Goal: Transaction & Acquisition: Purchase product/service

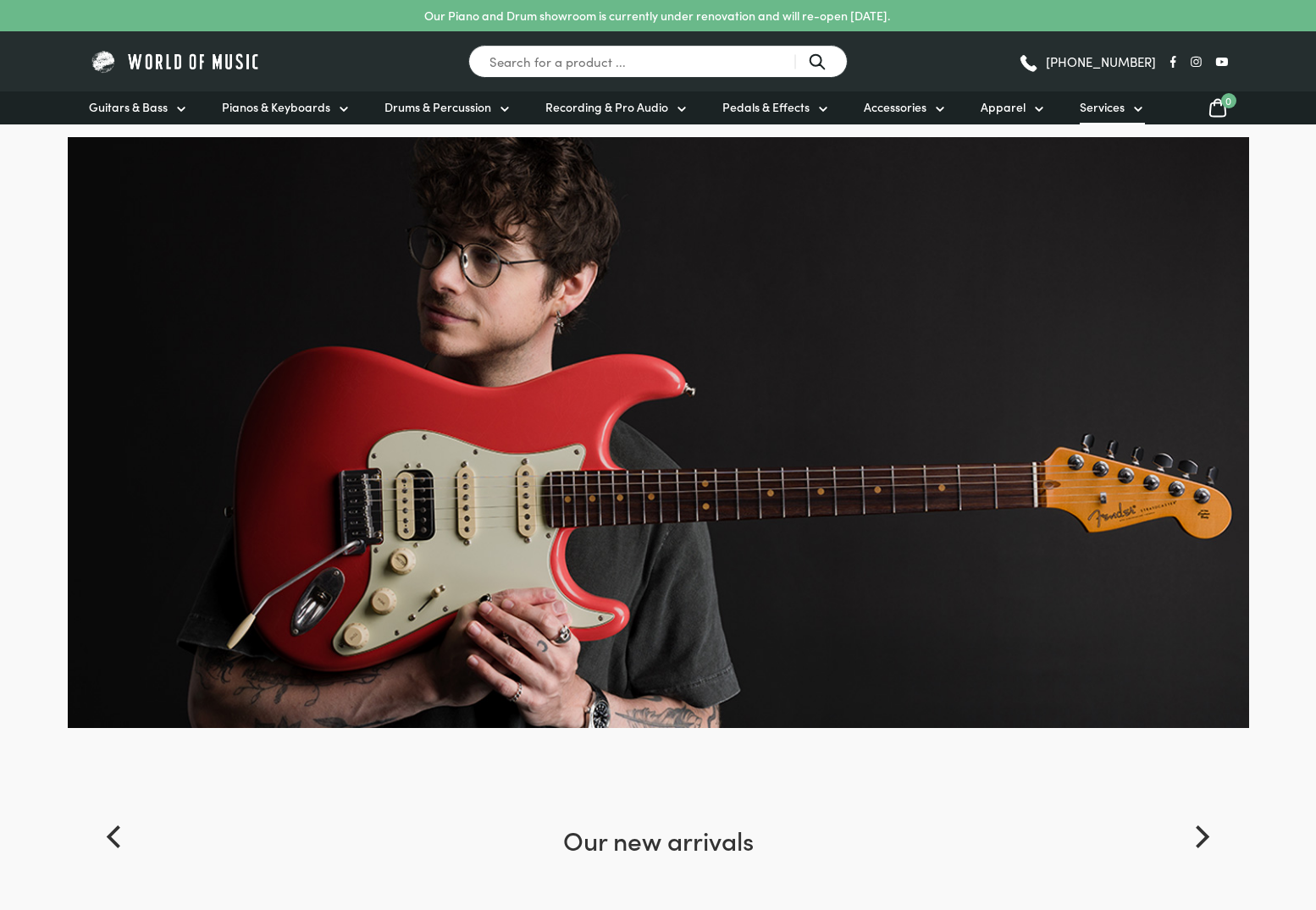
click at [1108, 99] on span "Services" at bounding box center [1102, 107] width 45 height 18
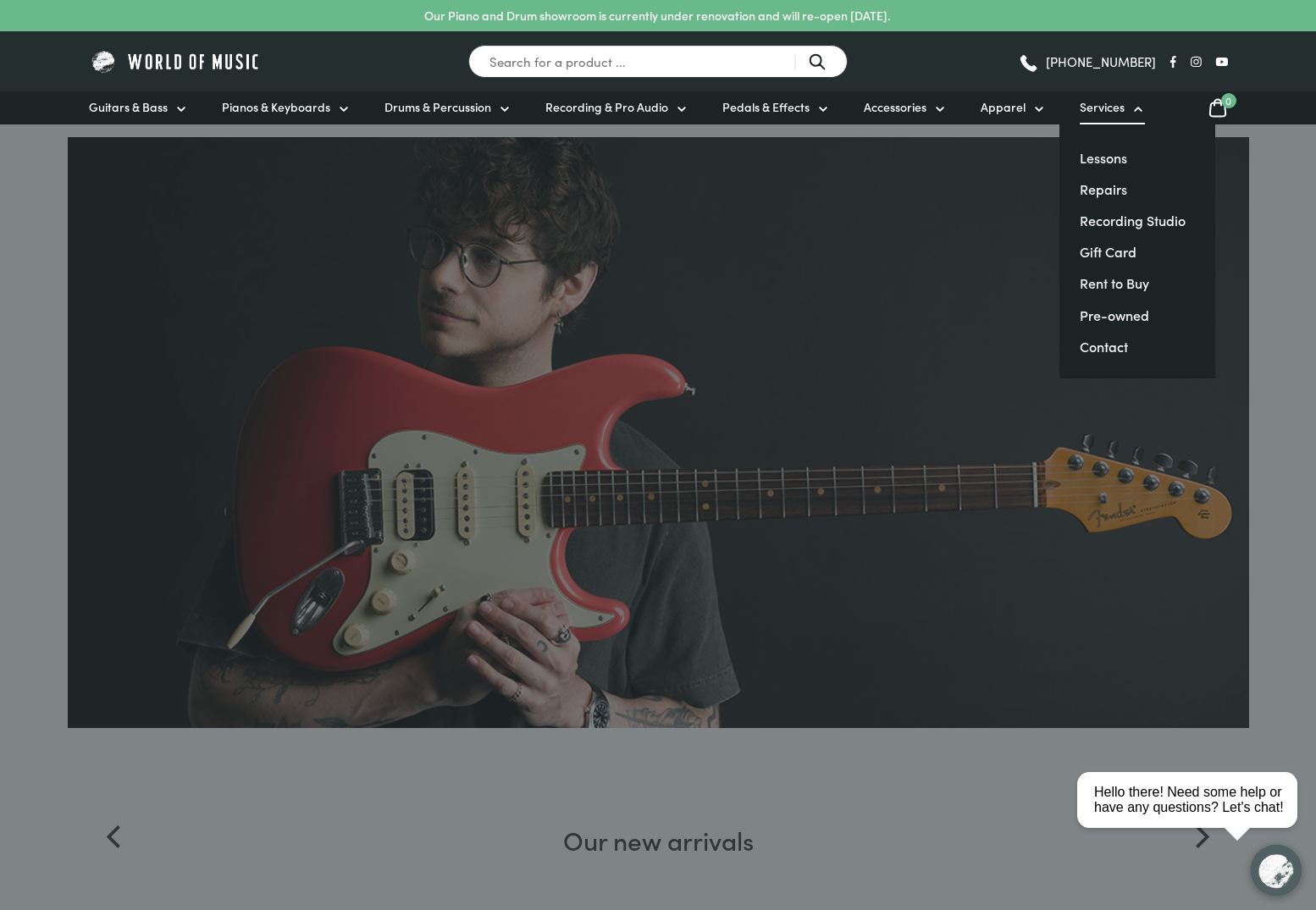
click at [1119, 241] on li "Gift Card" at bounding box center [1137, 251] width 115 height 25
click at [1117, 246] on link "Gift Card" at bounding box center [1108, 252] width 57 height 19
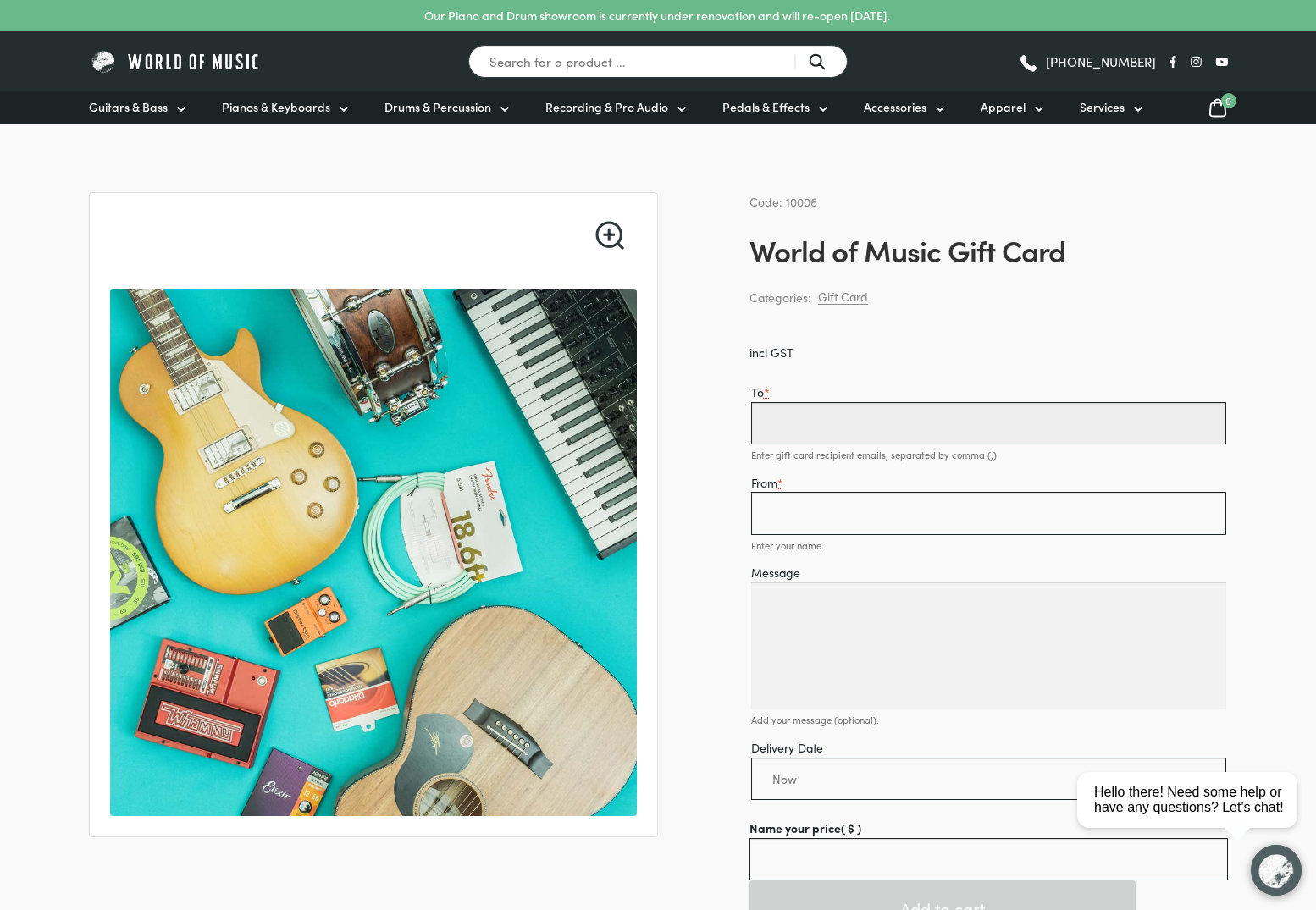
click at [854, 419] on input "To *" at bounding box center [988, 424] width 475 height 42
type input "team@sod.au"
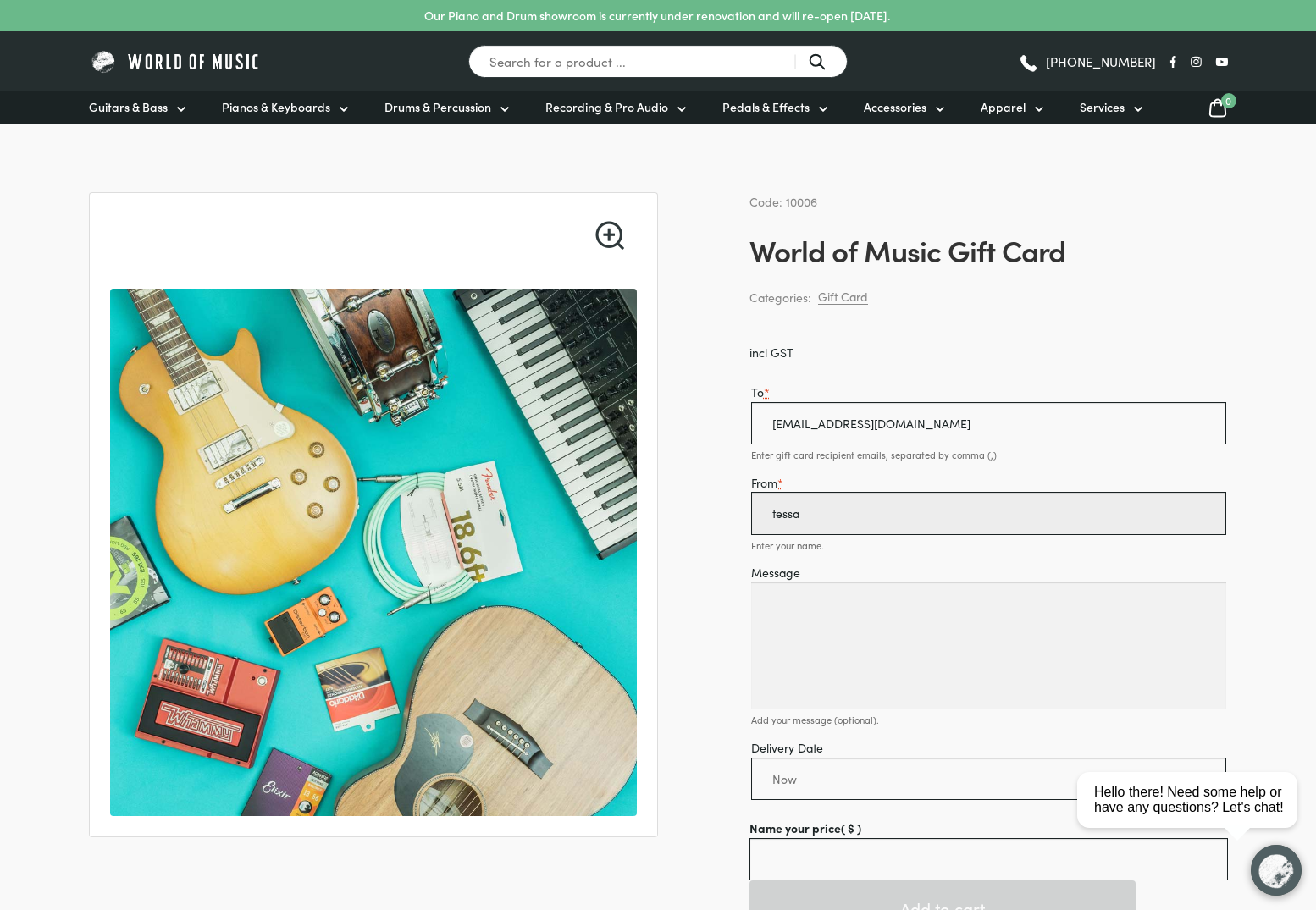
type input "tessa"
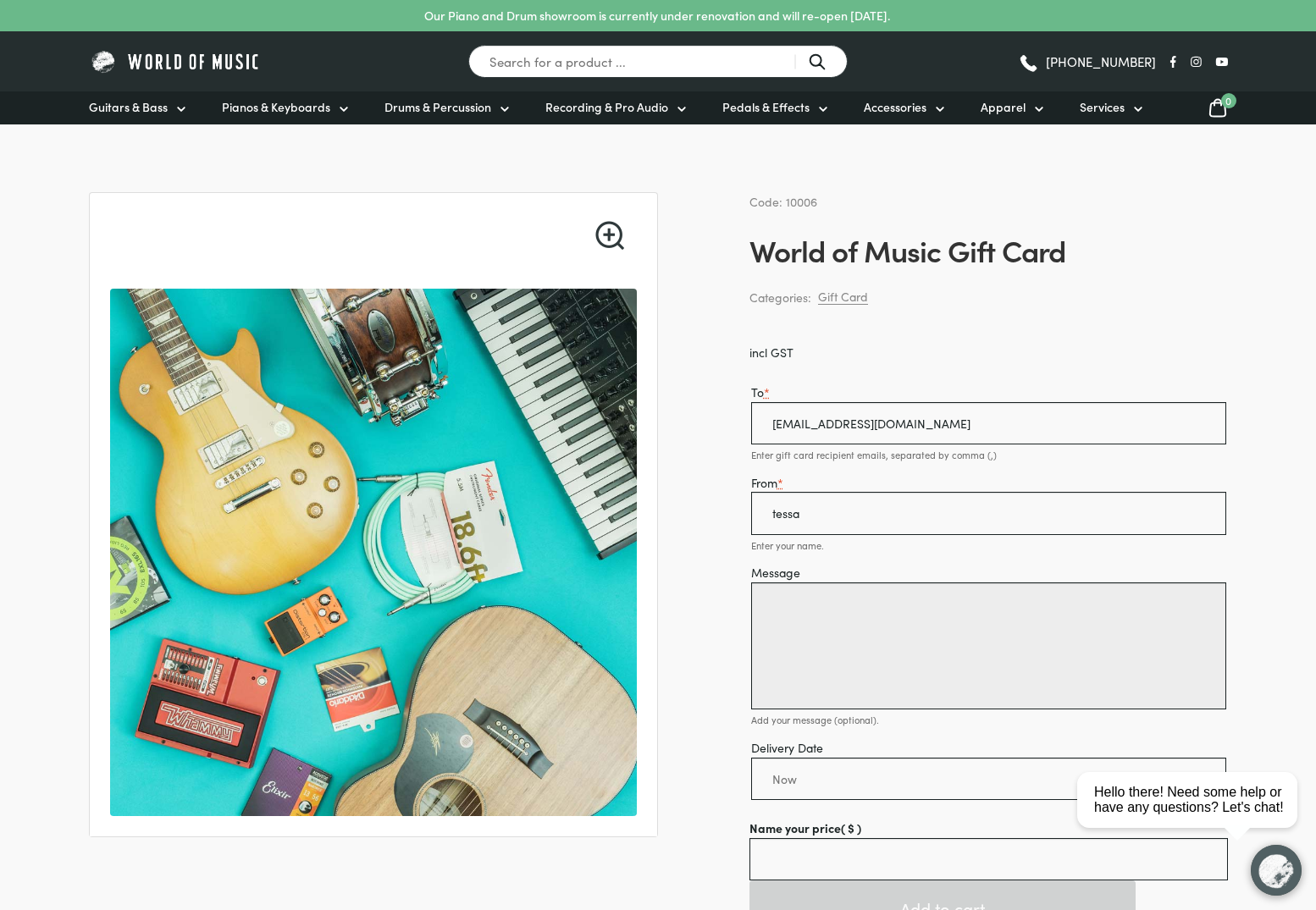
click at [820, 686] on textarea "Message" at bounding box center [988, 646] width 475 height 127
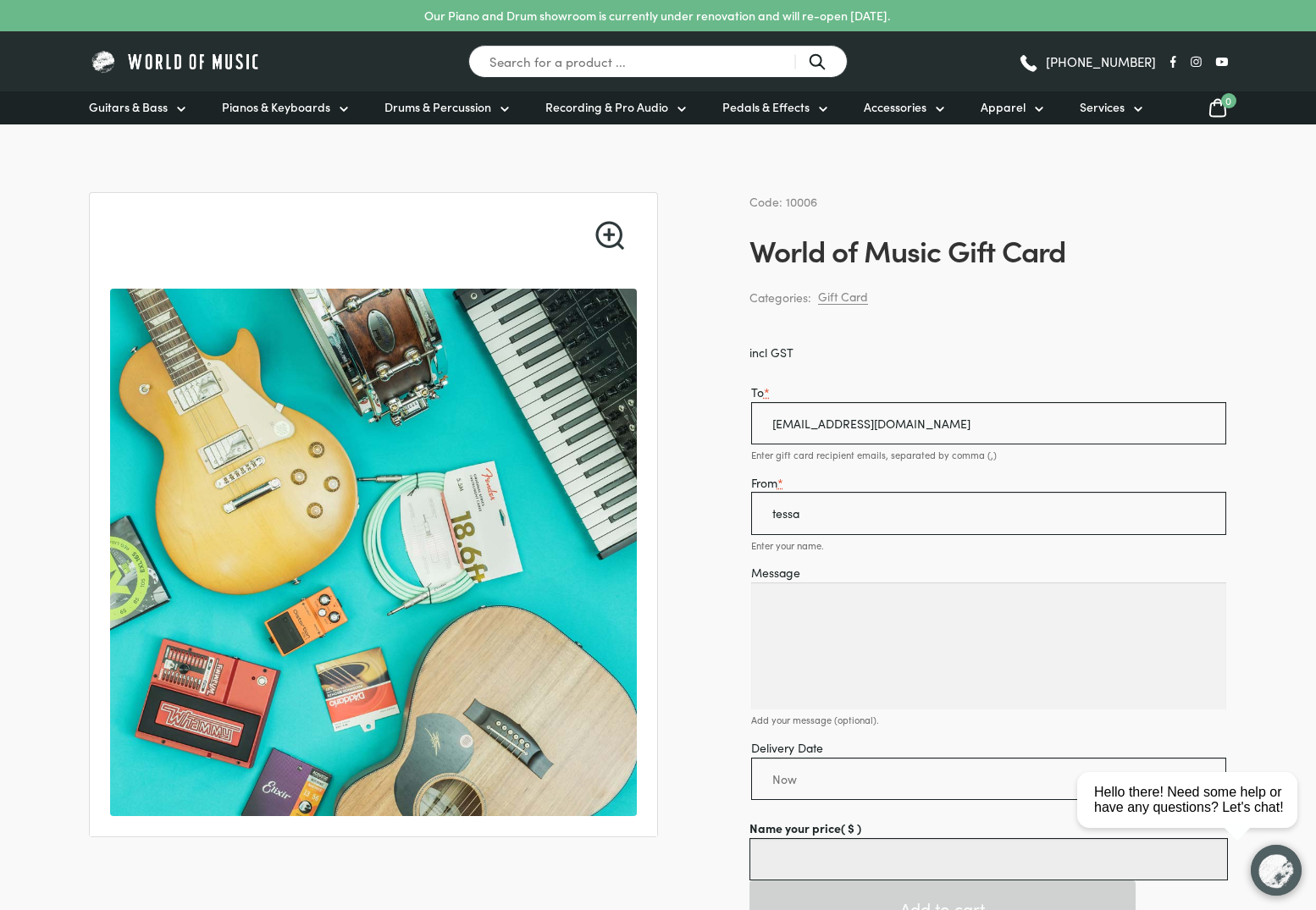
click at [796, 857] on input "Name your price ( $ )" at bounding box center [988, 859] width 479 height 42
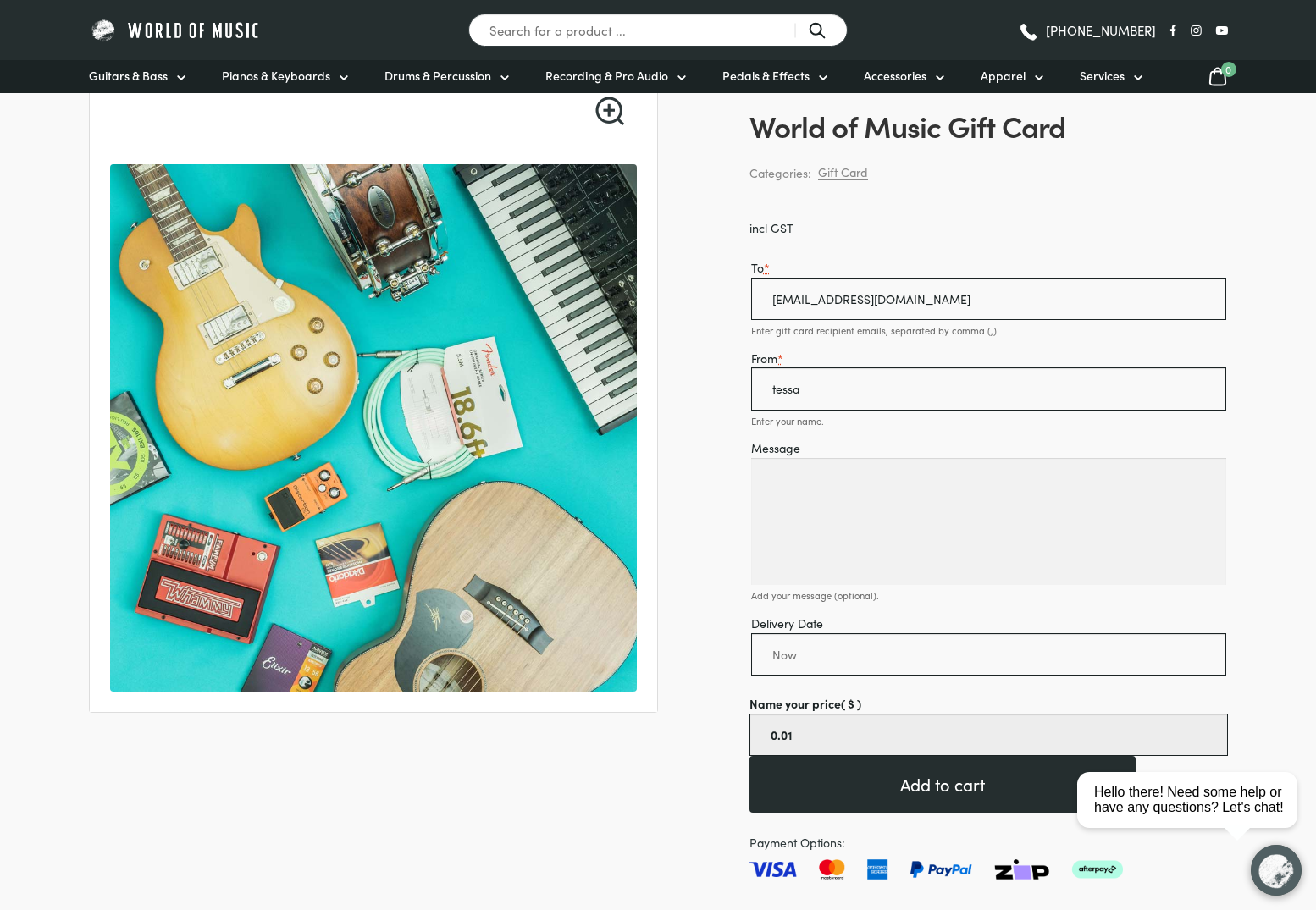
type input "0.01"
click at [843, 797] on button "Add to cart" at bounding box center [942, 784] width 386 height 57
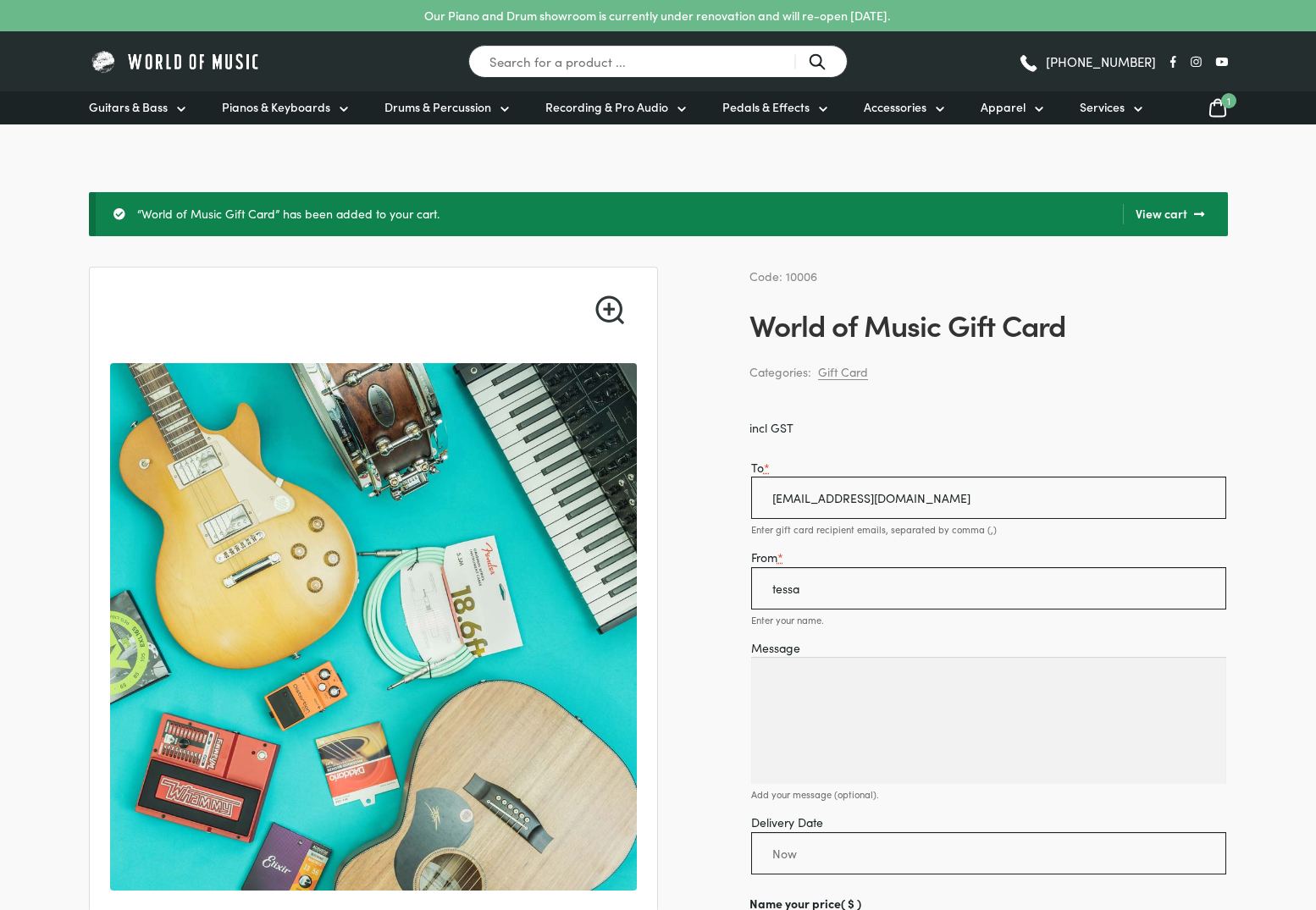
click at [1214, 111] on icon at bounding box center [1218, 108] width 20 height 21
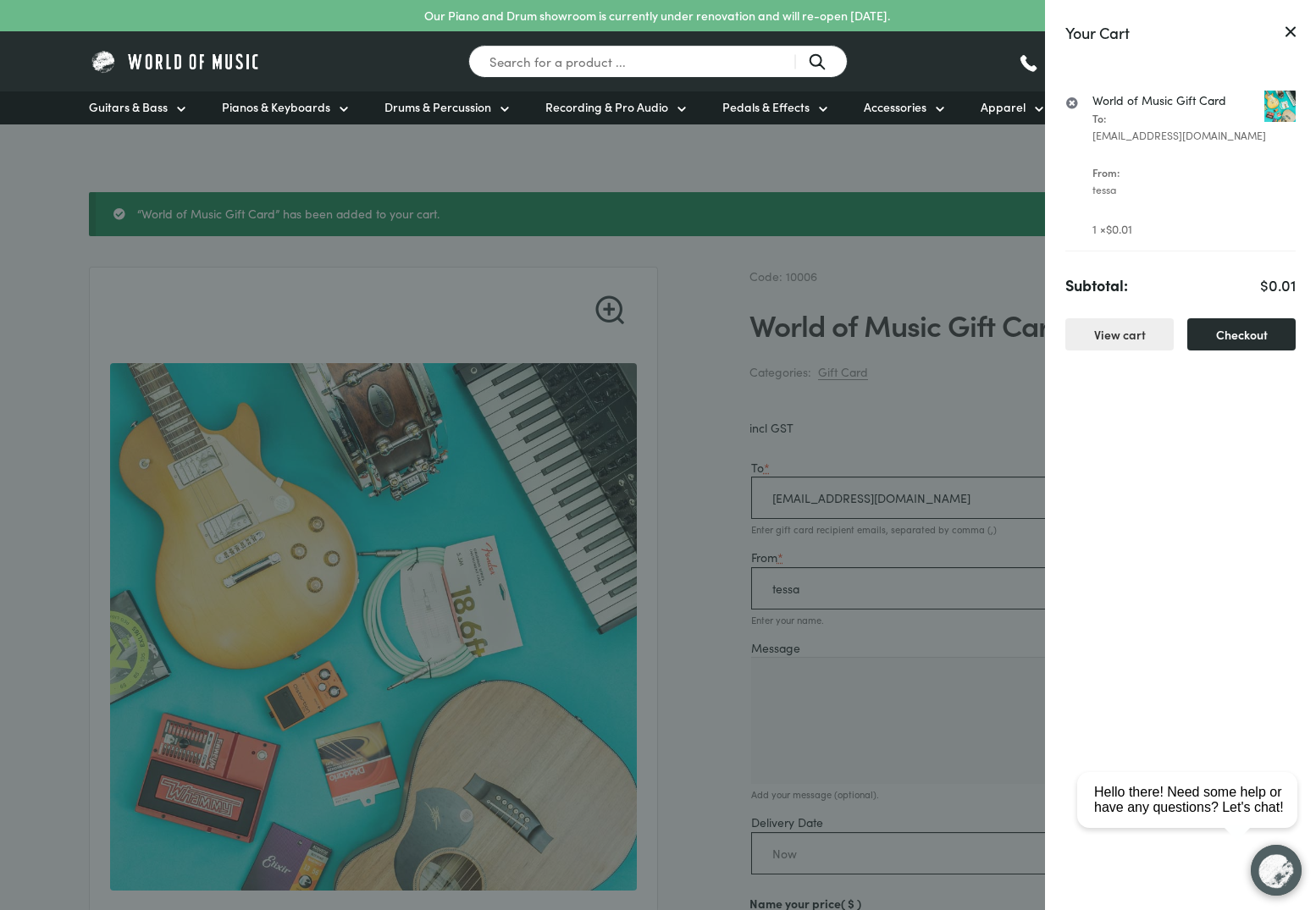
click at [1214, 342] on link "Checkout" at bounding box center [1241, 335] width 108 height 33
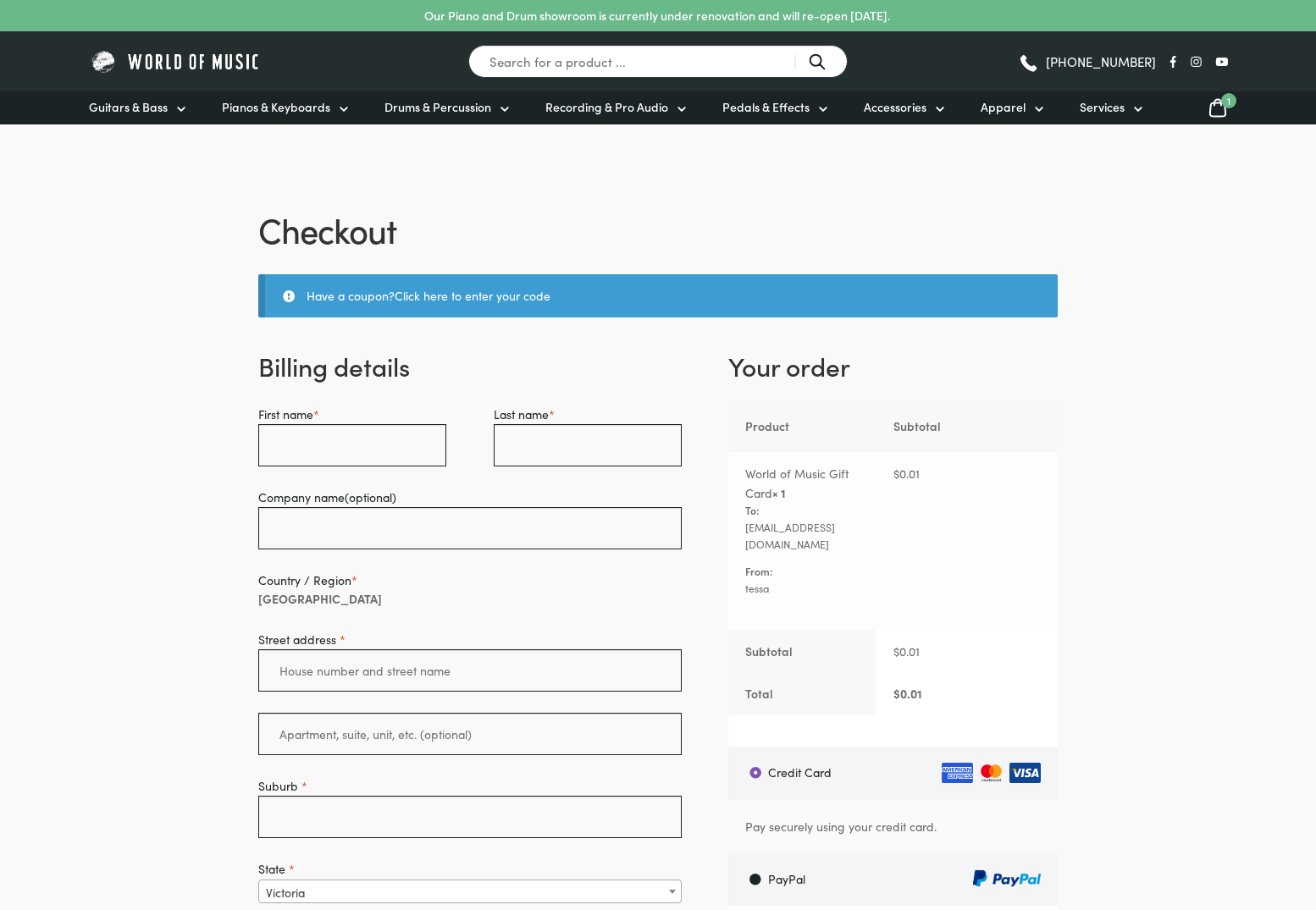
select select "VIC"
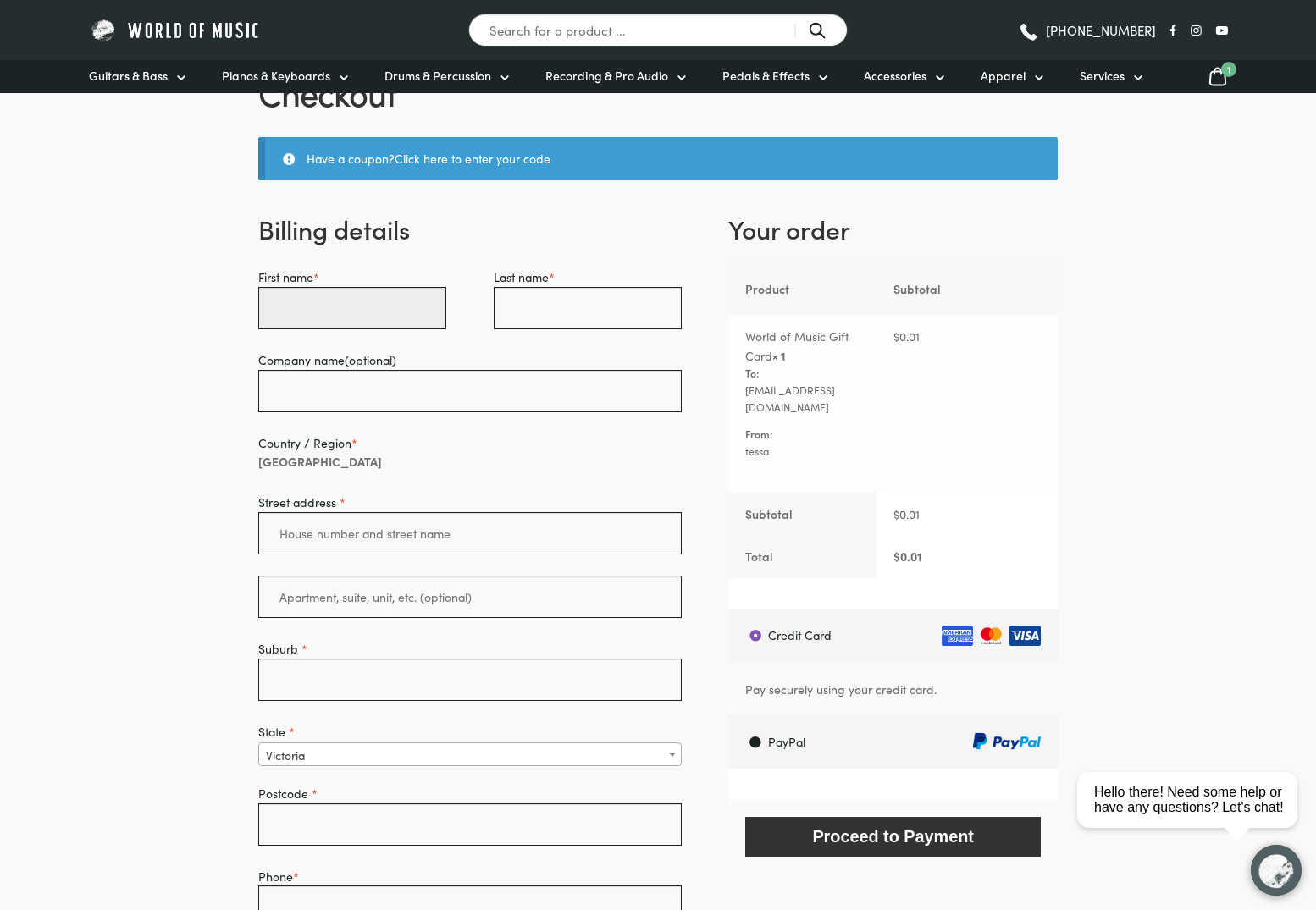
click at [317, 319] on input "First name *" at bounding box center [353, 308] width 188 height 42
type input "Tessa"
type input "Rigby"
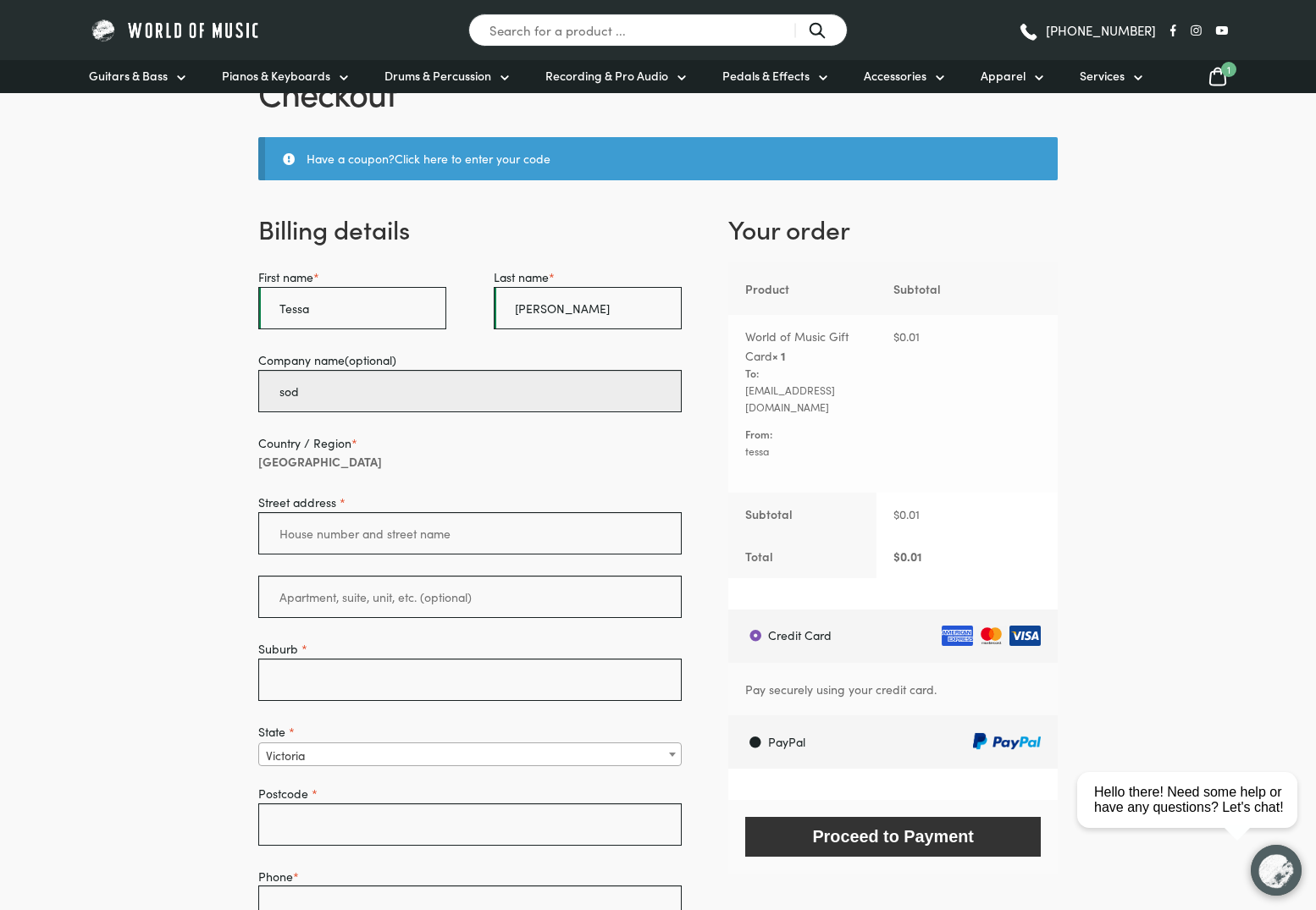
type input "sod"
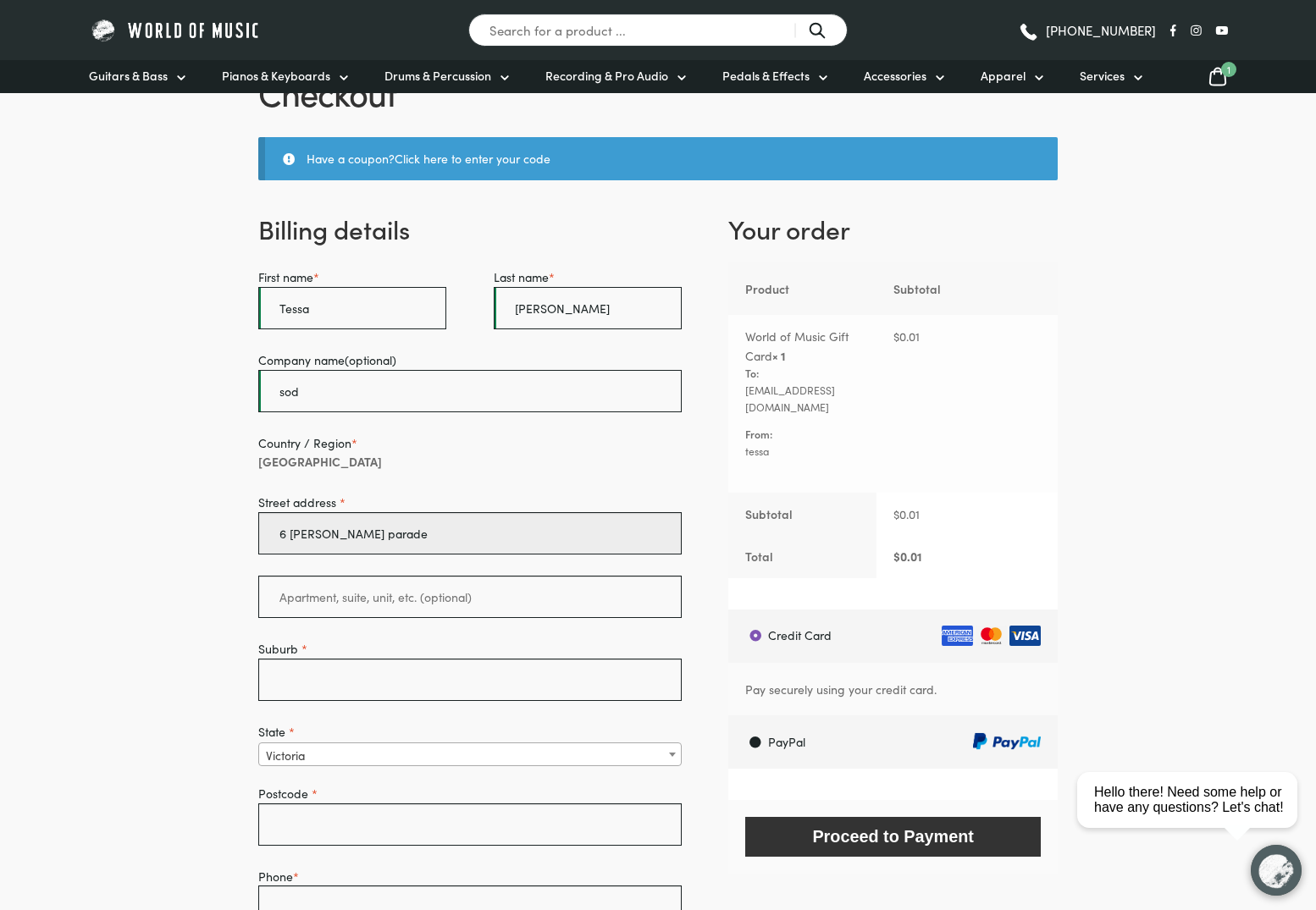
type input "6 palmer parade"
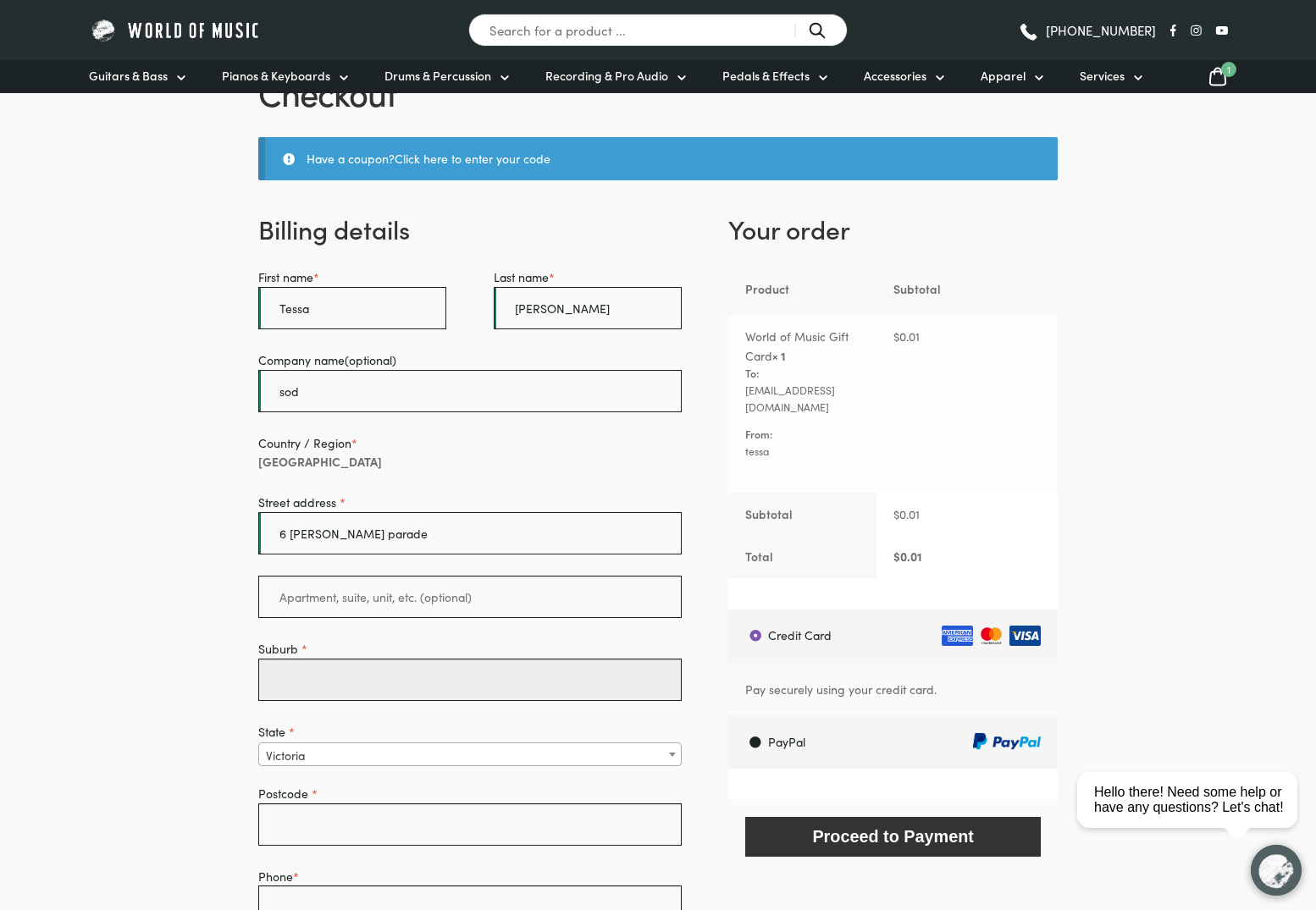
click at [307, 678] on input "Suburb *" at bounding box center [470, 680] width 424 height 42
type input "cremorne"
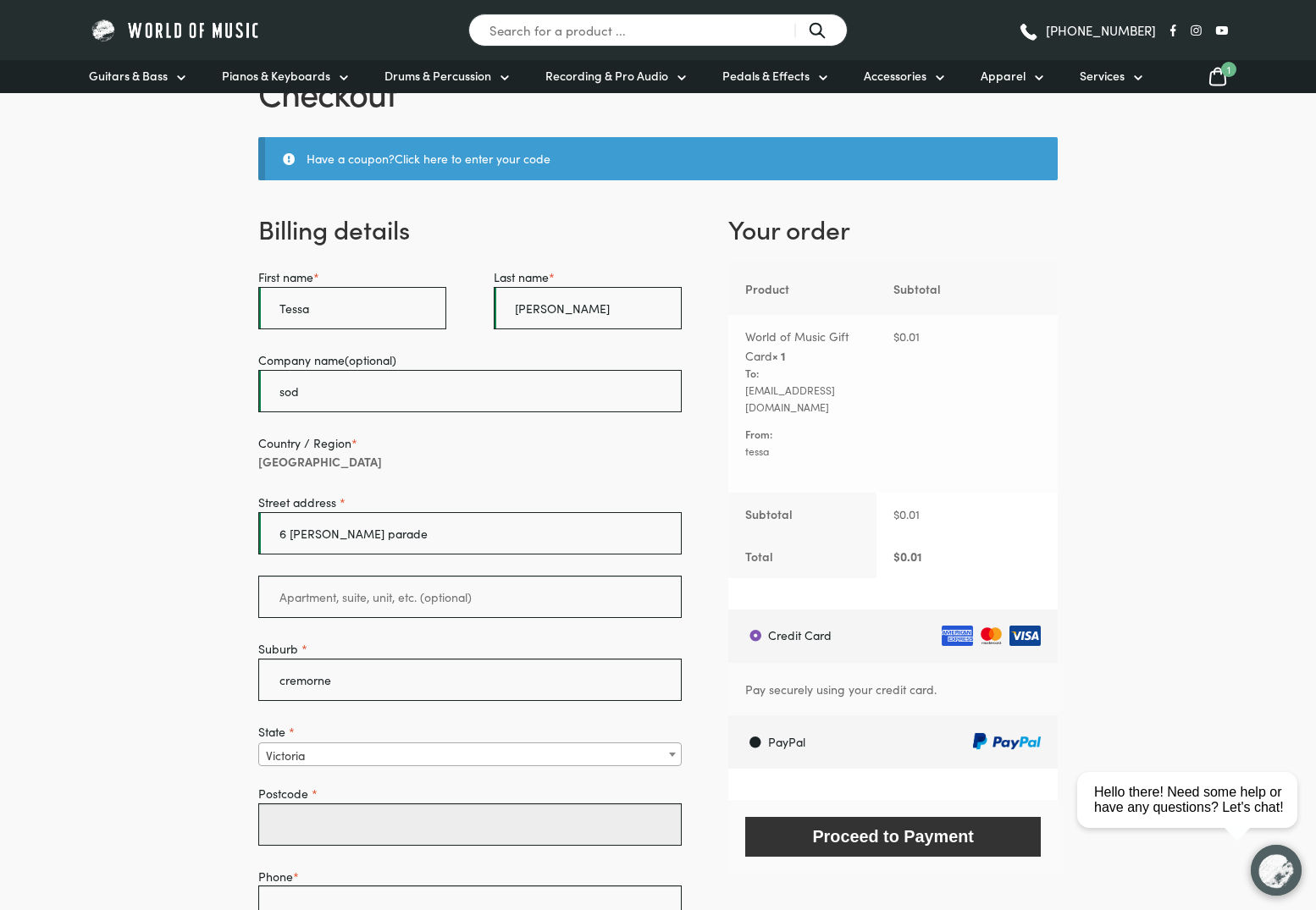
click at [323, 818] on input "Postcode *" at bounding box center [470, 824] width 424 height 42
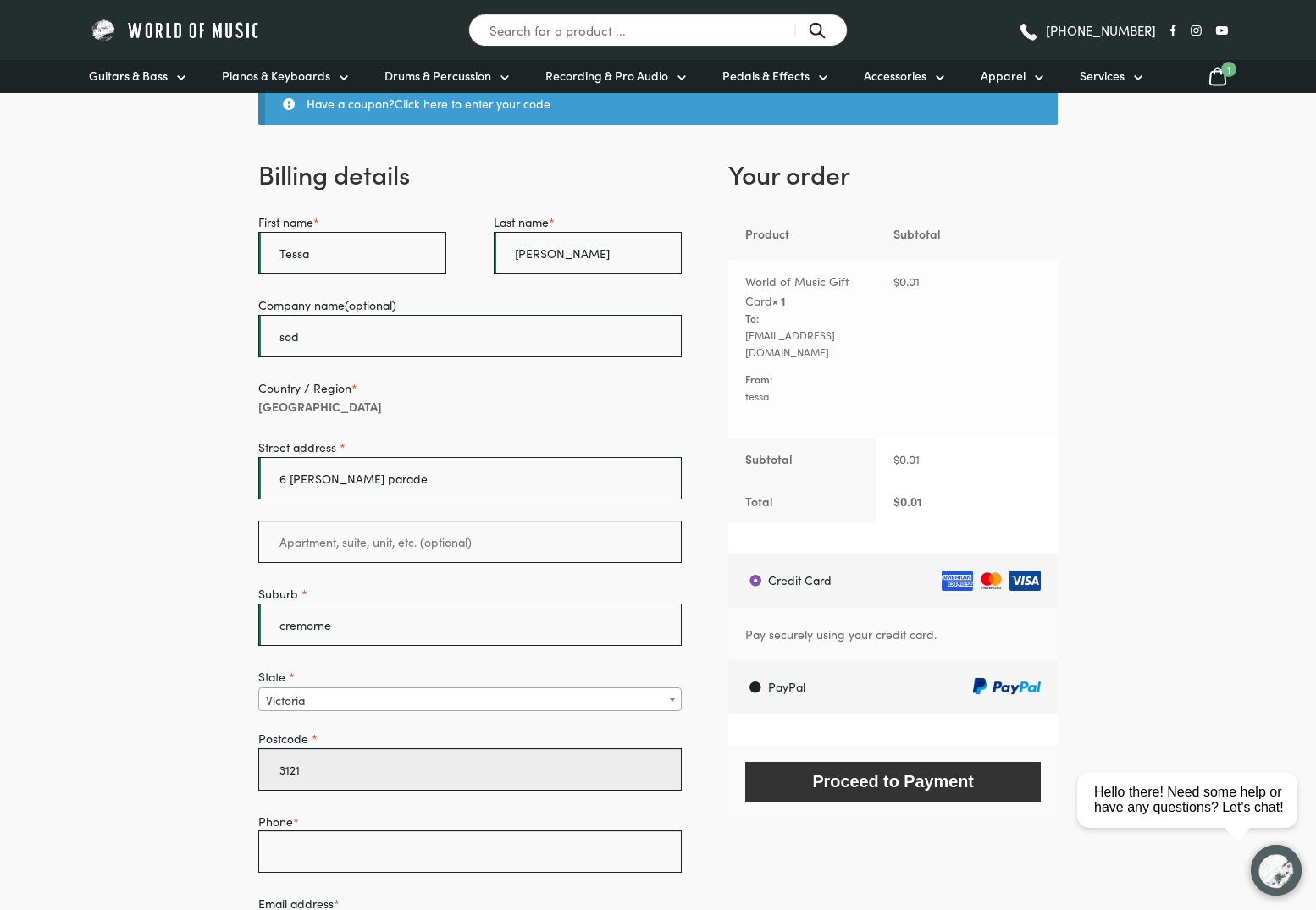
scroll to position [319, 0]
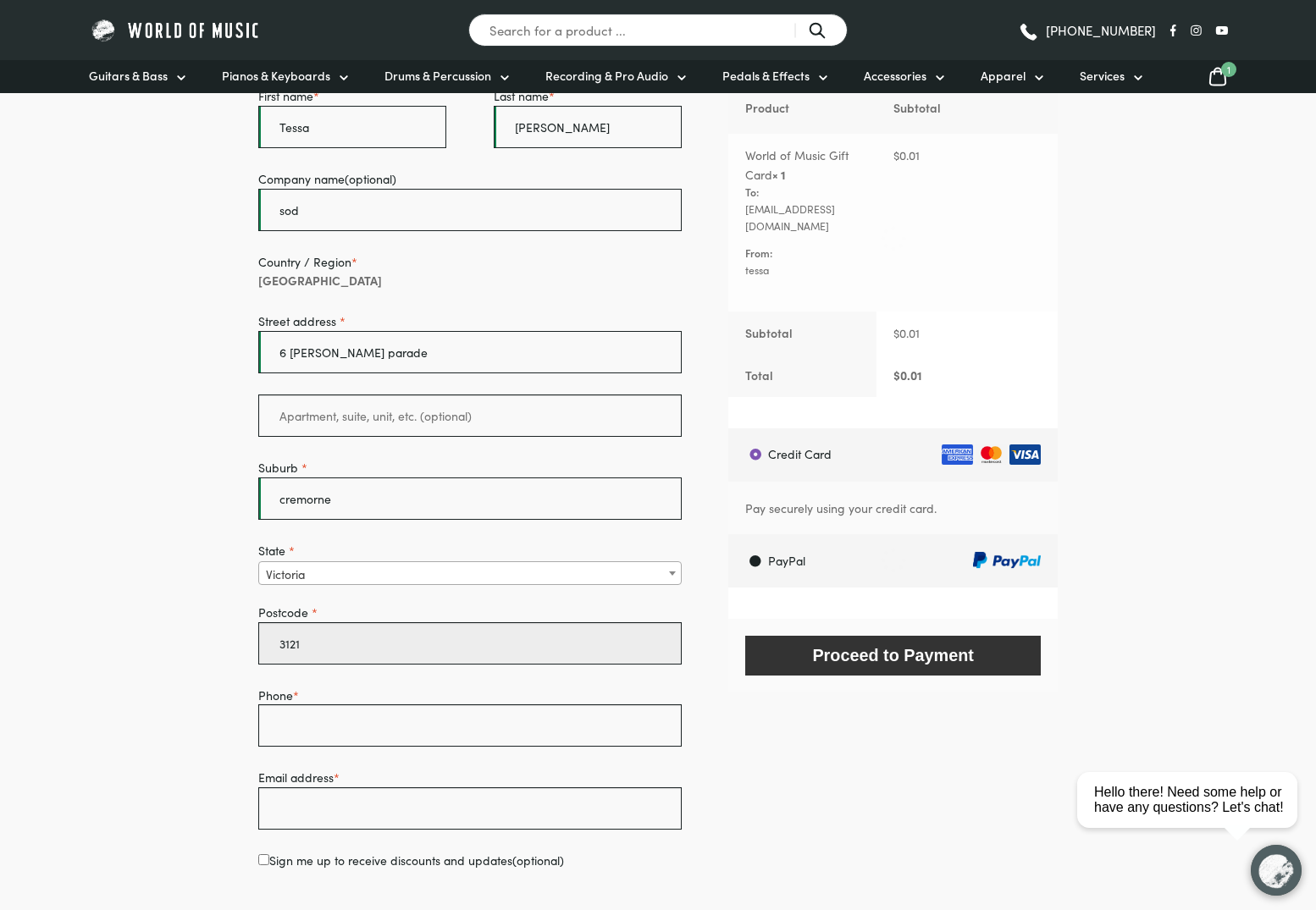
type input "3121"
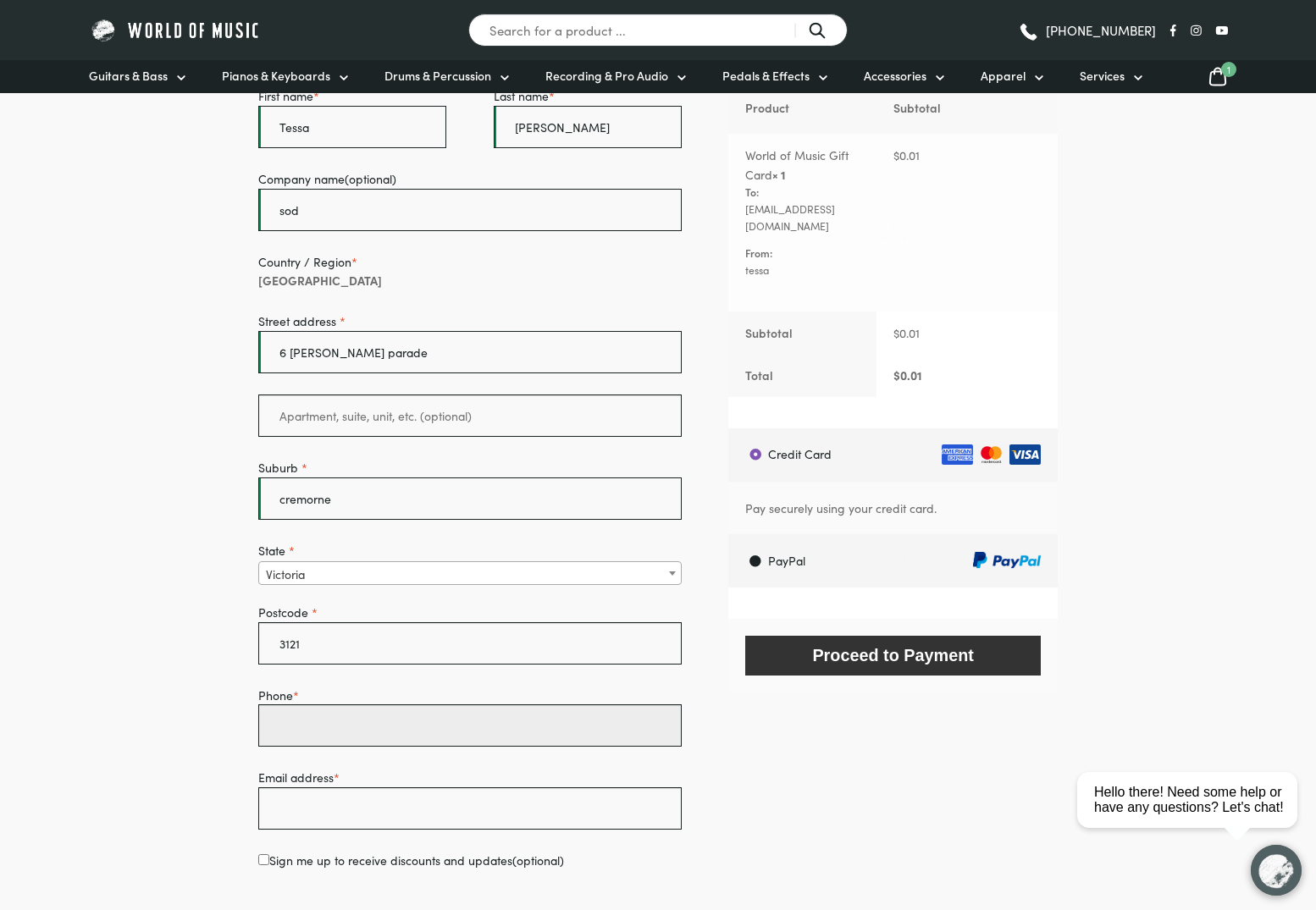
click at [414, 724] on input "Phone *" at bounding box center [470, 725] width 424 height 42
type input "0000000000"
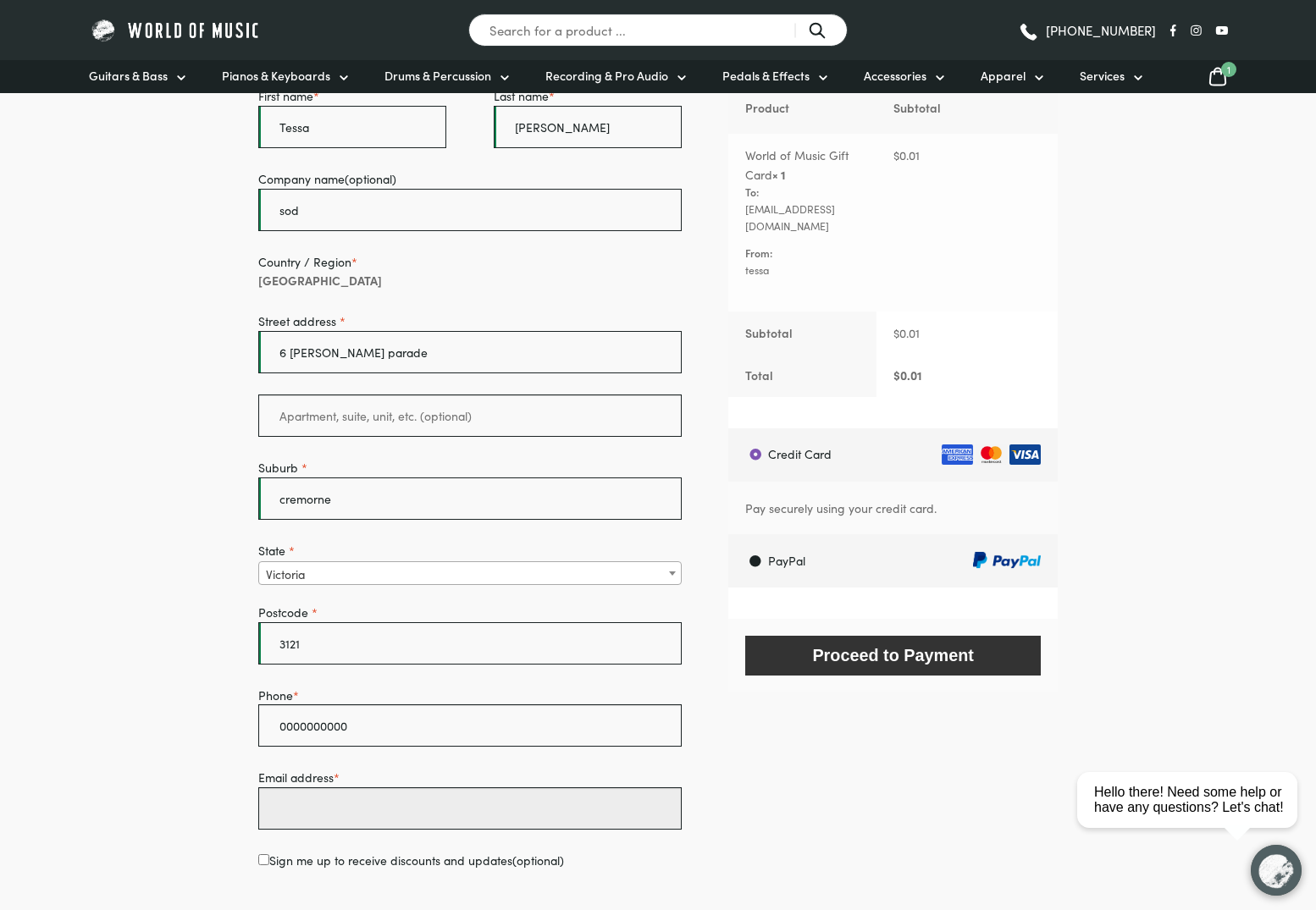
click at [401, 808] on input "Email address *" at bounding box center [470, 808] width 424 height 42
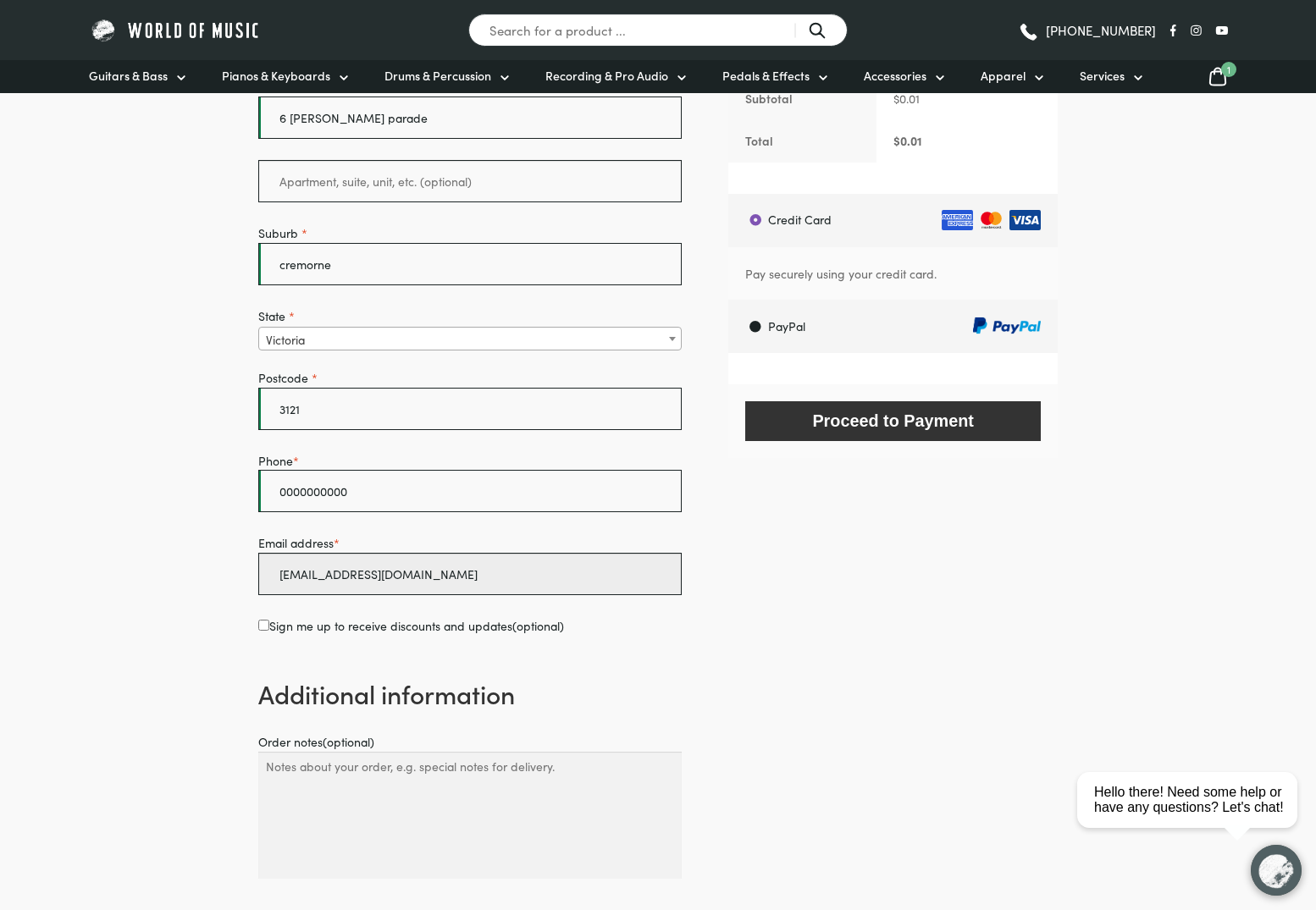
scroll to position [450, 0]
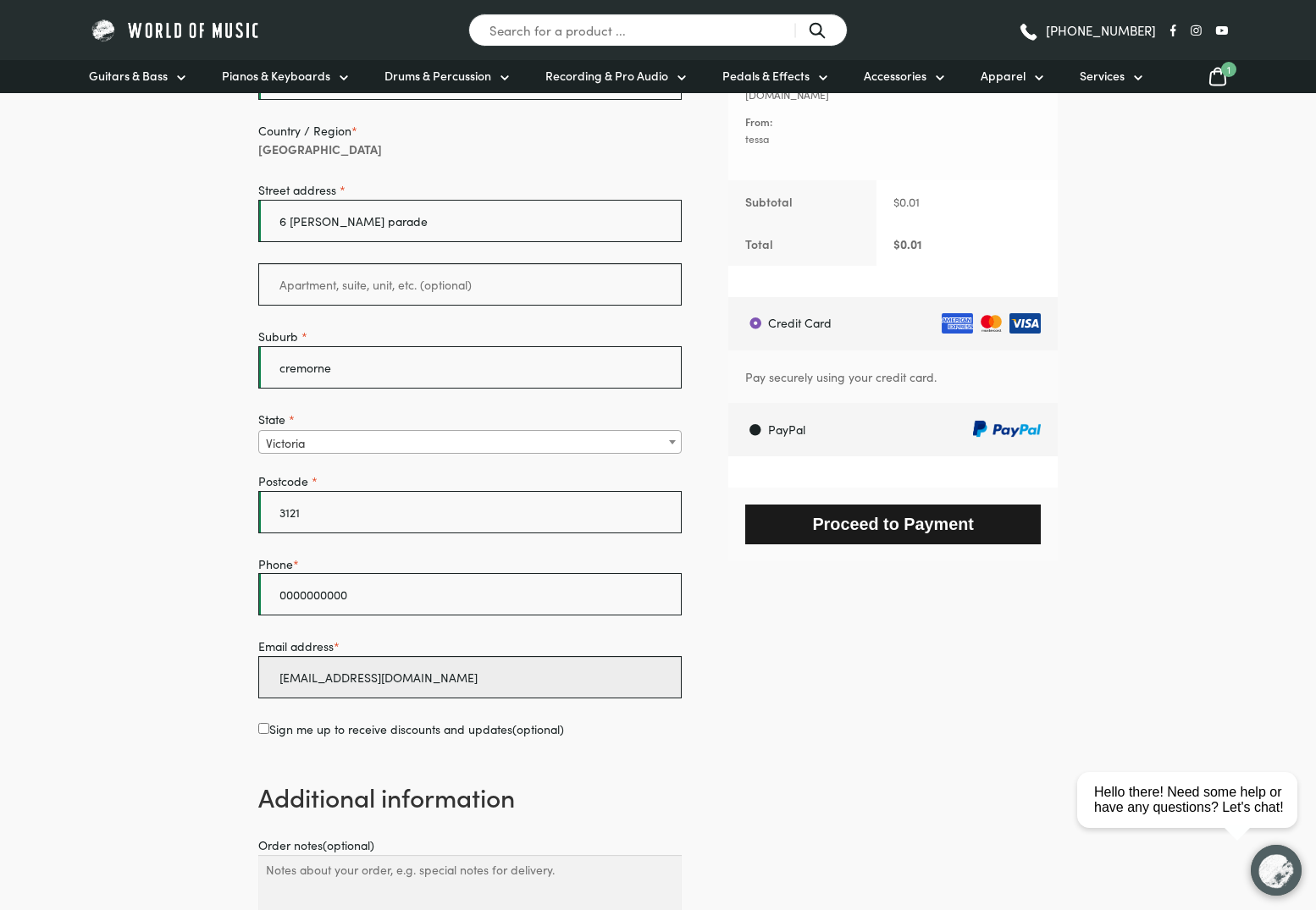
type input "[EMAIL_ADDRESS][DOMAIN_NAME]"
click at [953, 513] on button "Proceed to Payment" at bounding box center [892, 524] width 296 height 40
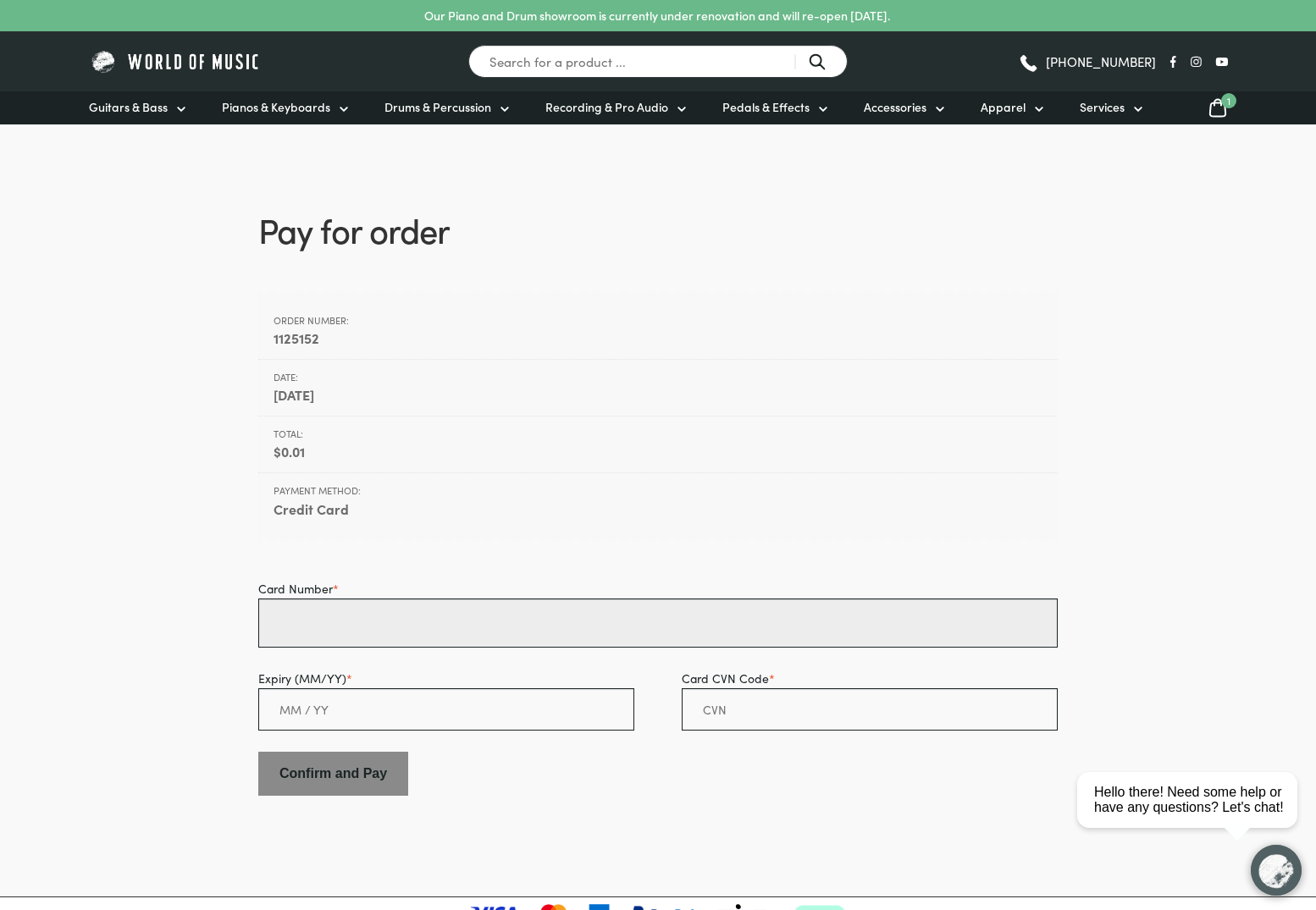
click at [570, 630] on input "Card Number *" at bounding box center [658, 623] width 799 height 49
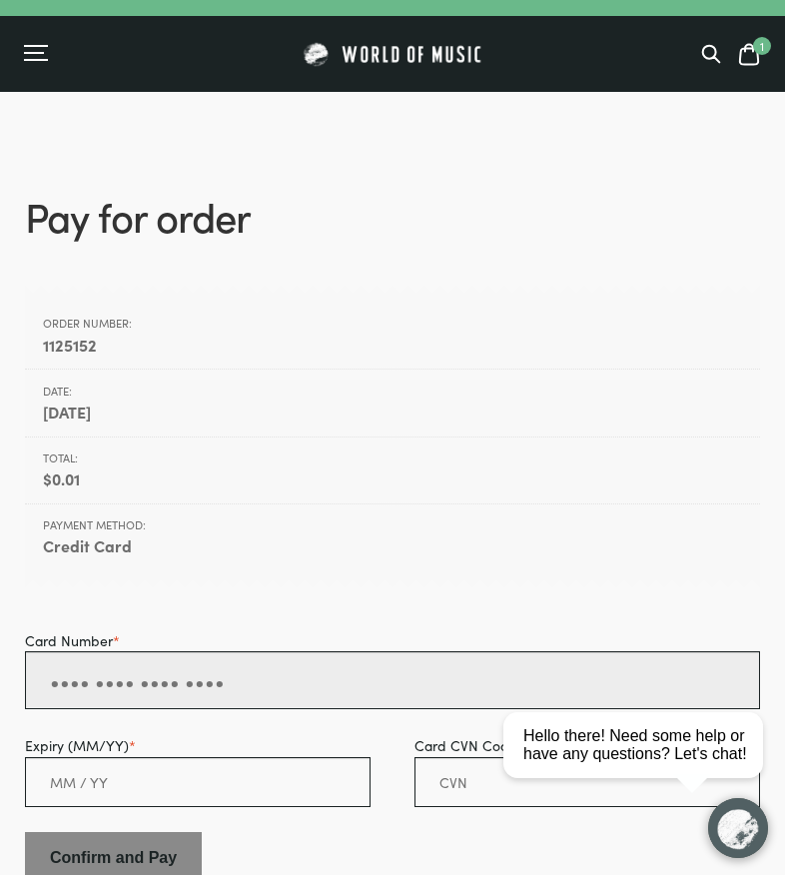
paste input "4581 7800 1282 2512"
type input "4581 7800 1282 2512"
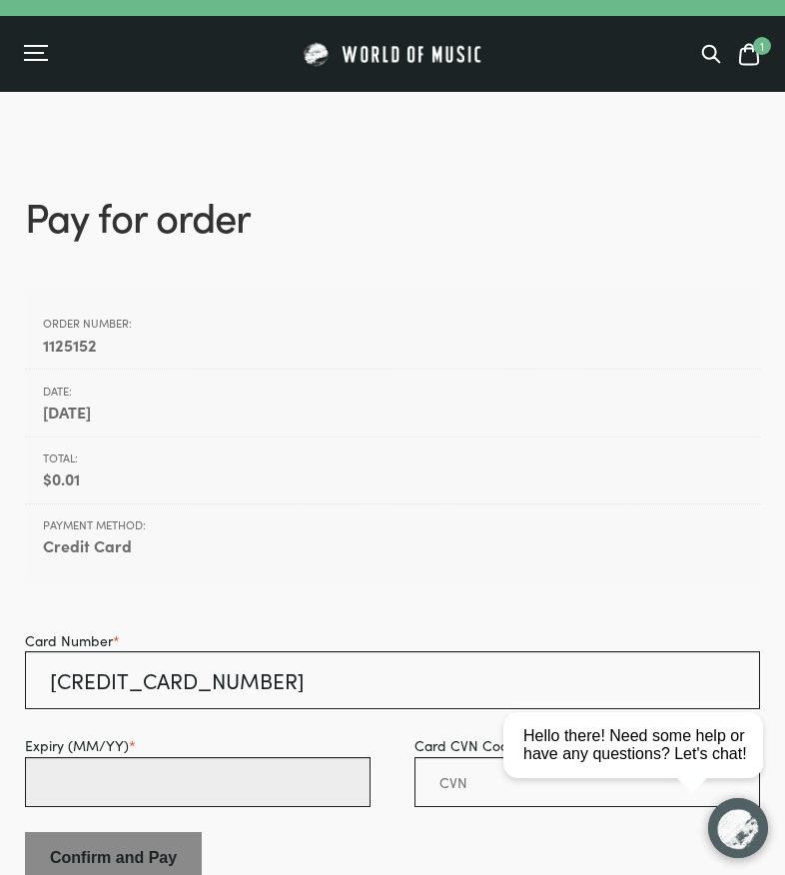
click at [108, 778] on input "Expiry (MM/YY) *" at bounding box center [198, 782] width 346 height 50
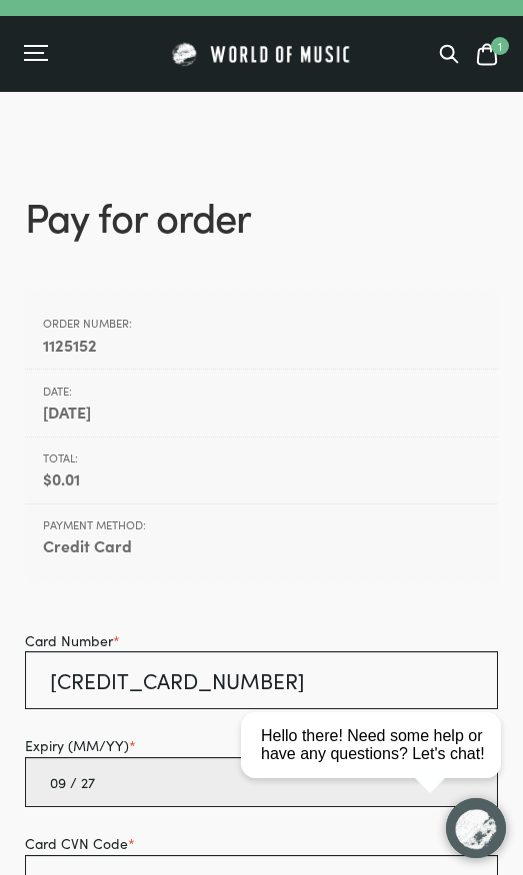
type input "09 / 27"
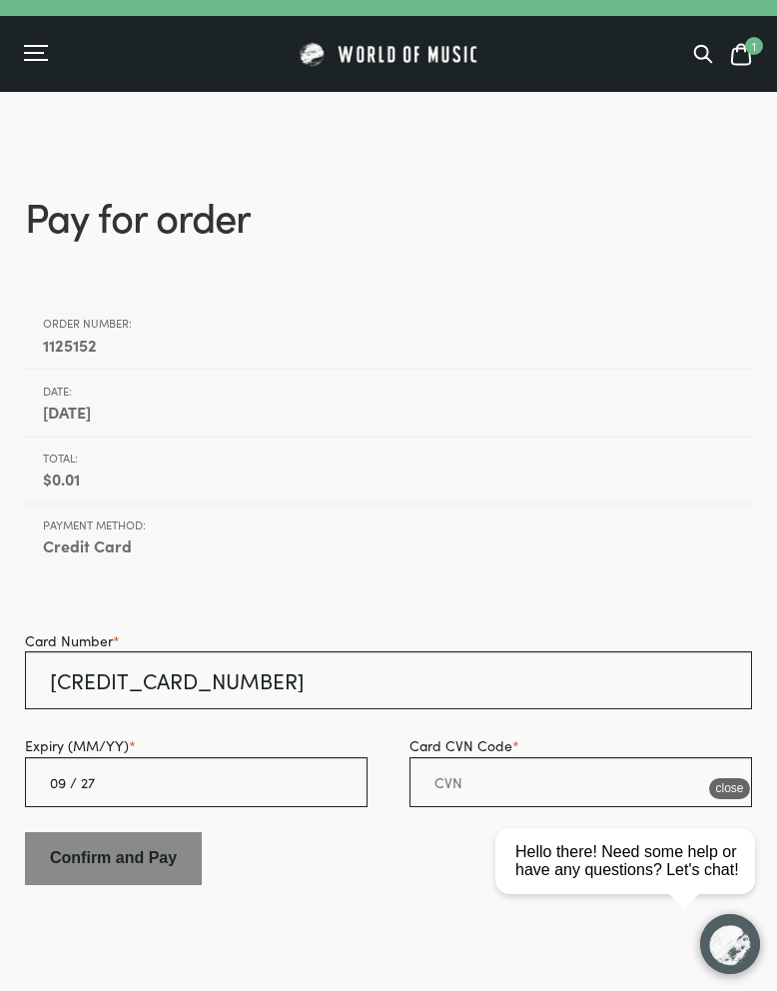
click at [552, 771] on html "close Hello there! Need some help or have any questions? Let's chat!" at bounding box center [633, 771] width 290 height 0
click at [488, 771] on iframe "Chat with our support team" at bounding box center [633, 881] width 290 height 220
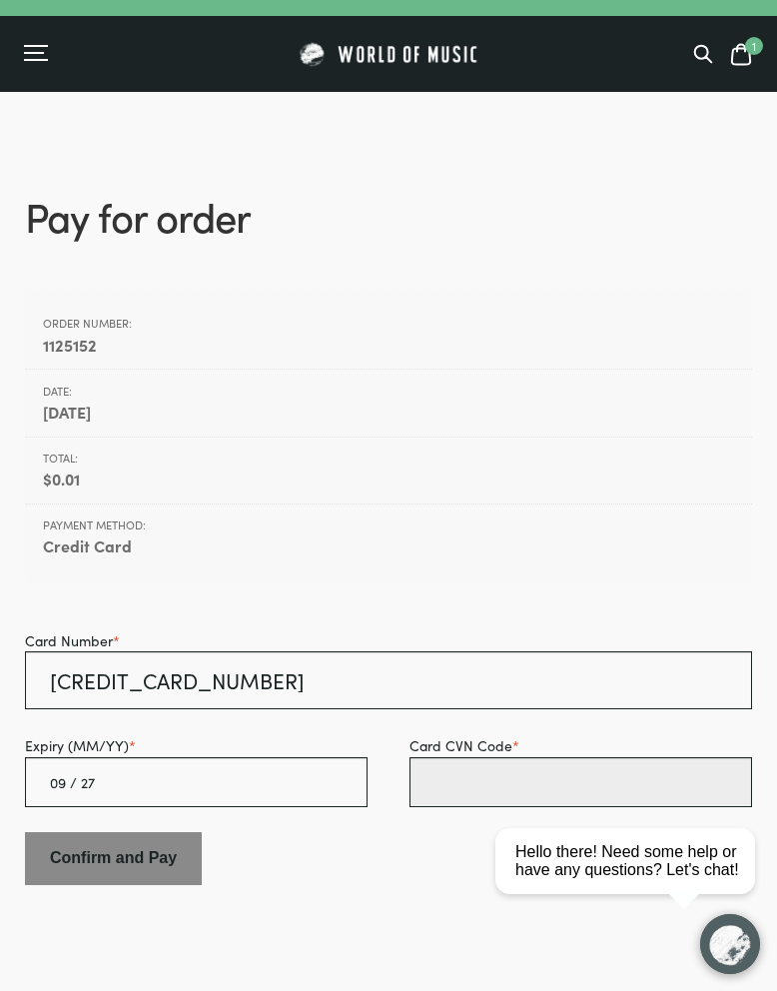
click at [429, 787] on input "Card CVN Code *" at bounding box center [581, 782] width 343 height 50
paste input "192"
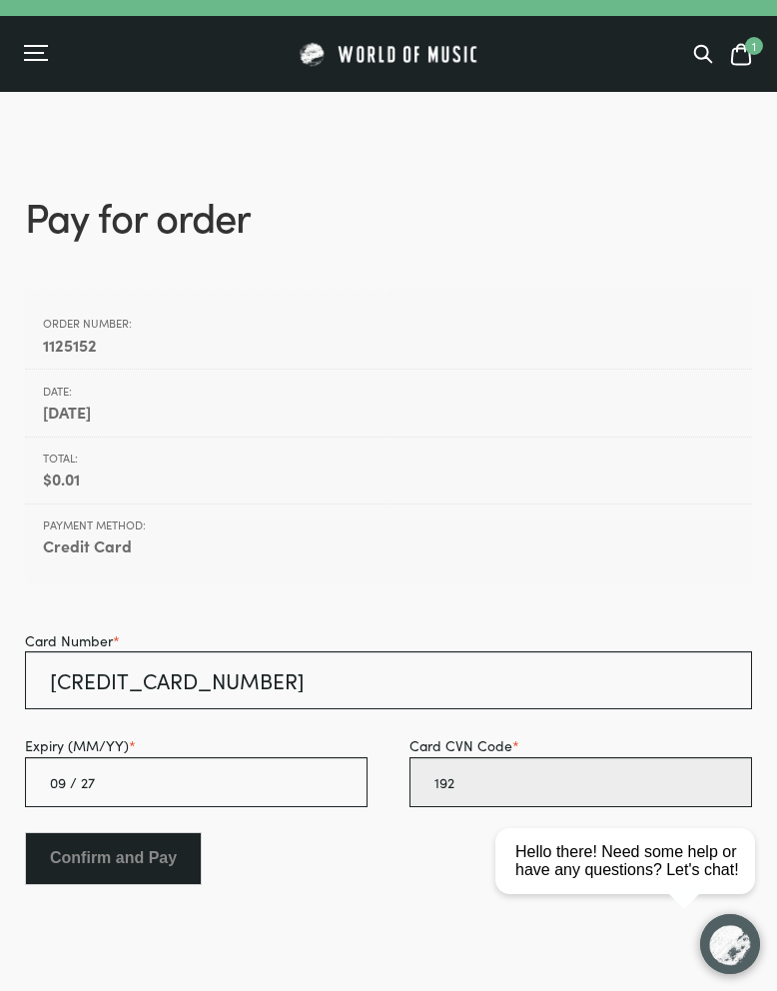
type input "192"
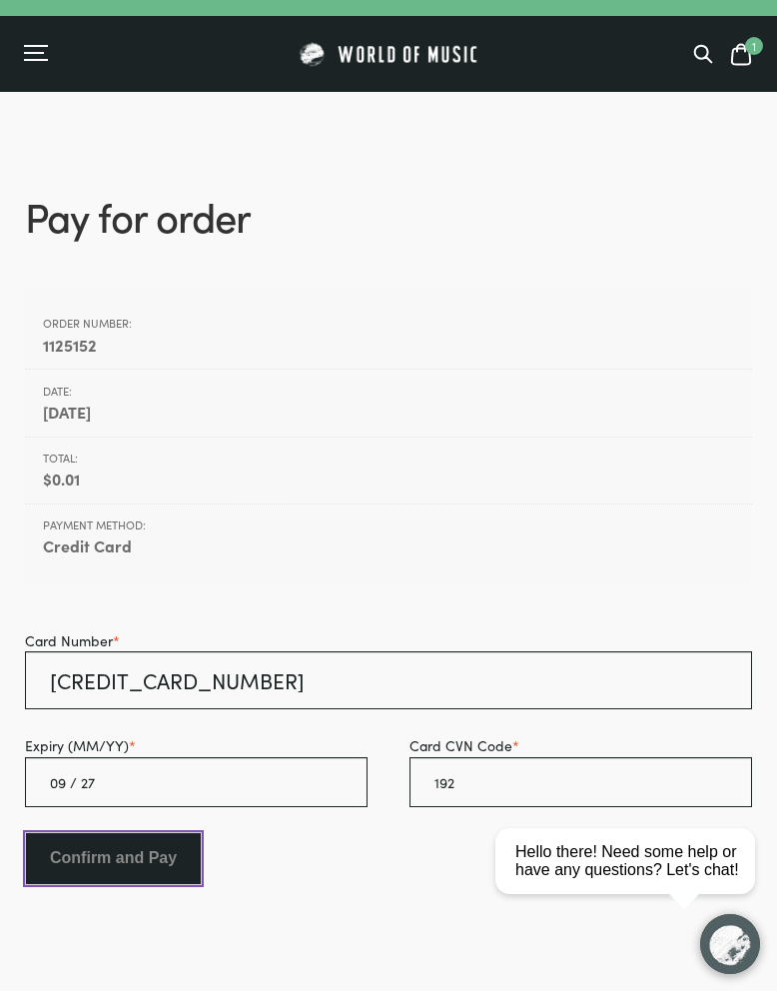
click at [146, 862] on input "Confirm and Pay" at bounding box center [113, 858] width 177 height 52
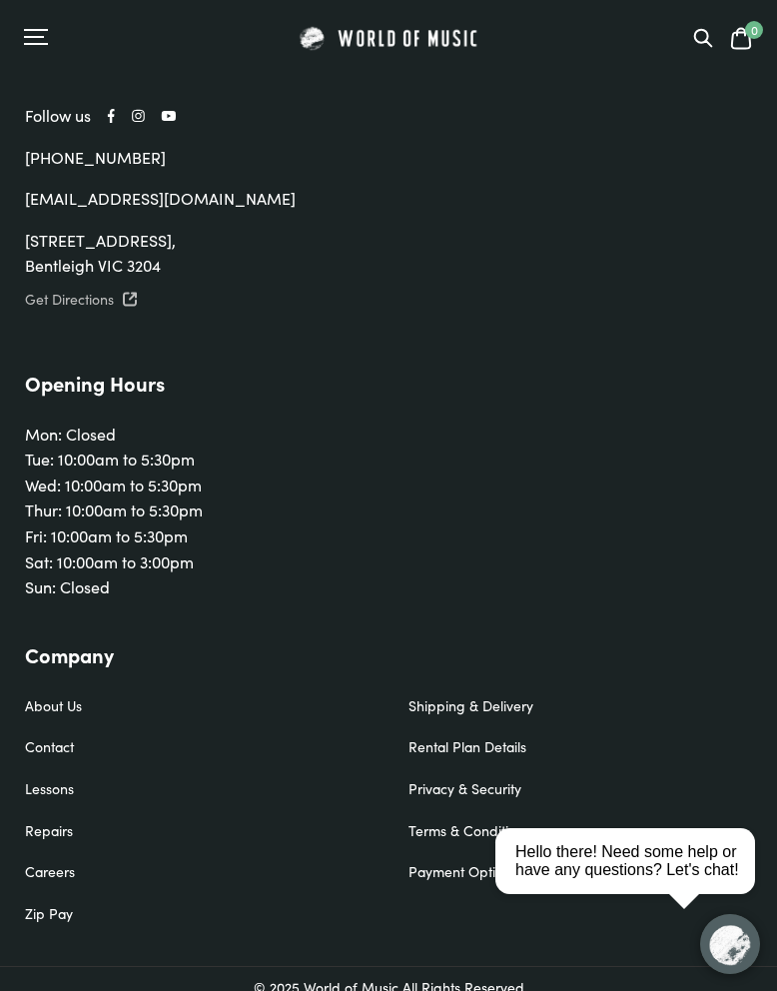
scroll to position [1786, 0]
